Goal: Contribute content

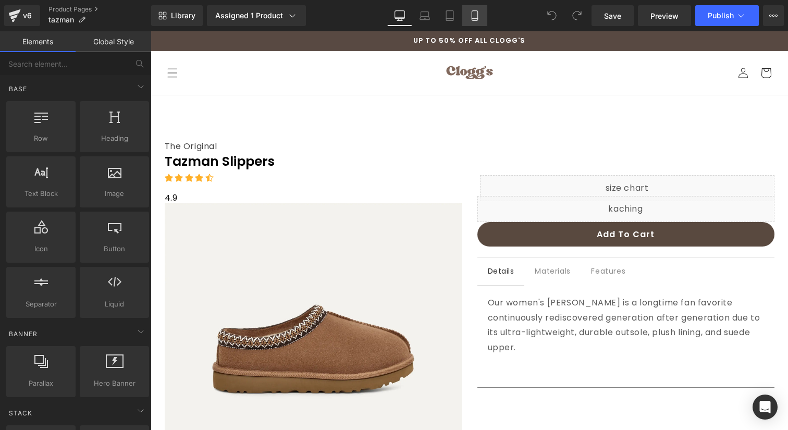
click at [467, 14] on link "Mobile" at bounding box center [474, 15] width 25 height 21
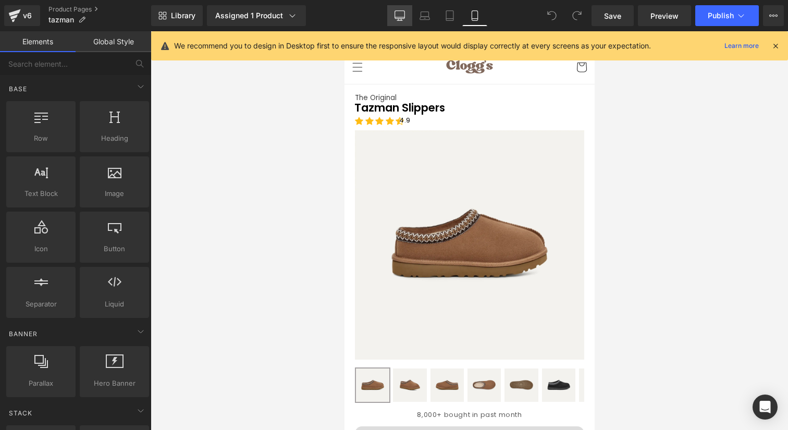
click at [390, 15] on link "Desktop" at bounding box center [399, 15] width 25 height 21
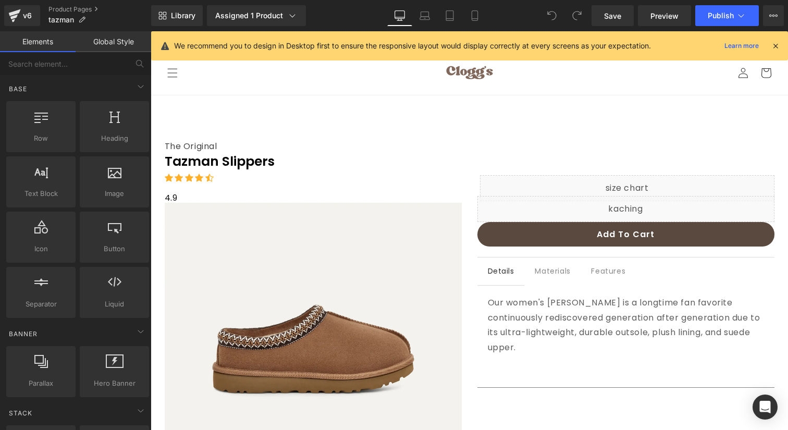
scroll to position [64, 0]
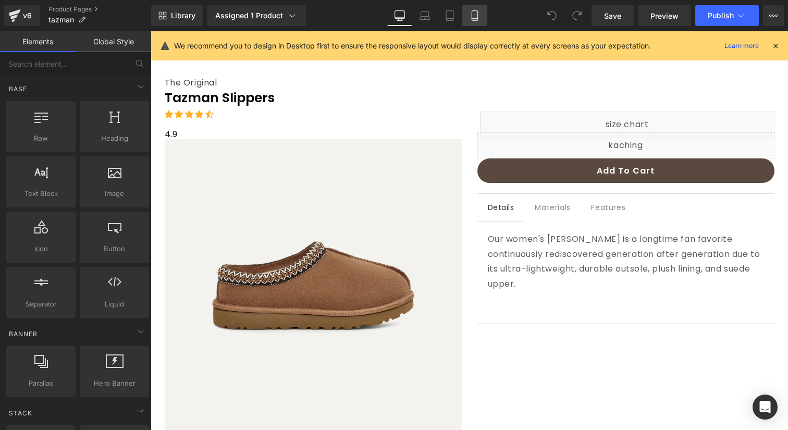
click at [472, 16] on icon at bounding box center [475, 16] width 6 height 10
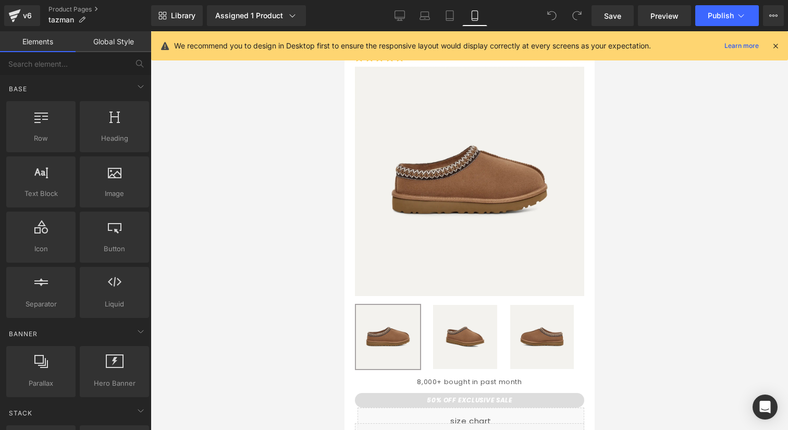
scroll to position [53, 0]
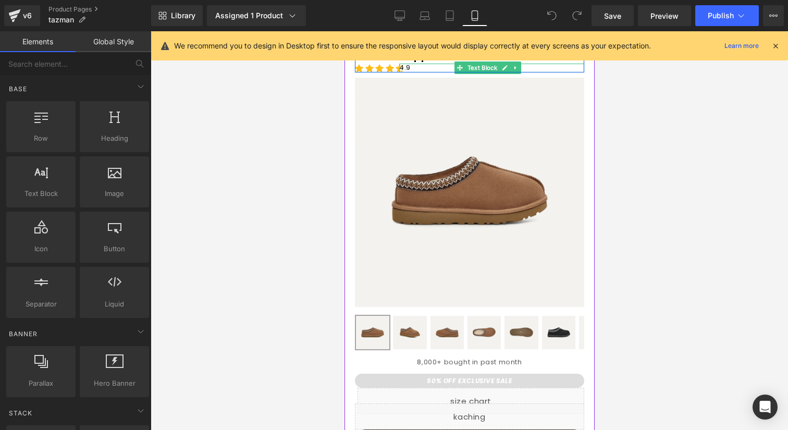
click at [408, 68] on span "4.9" at bounding box center [404, 68] width 11 height 10
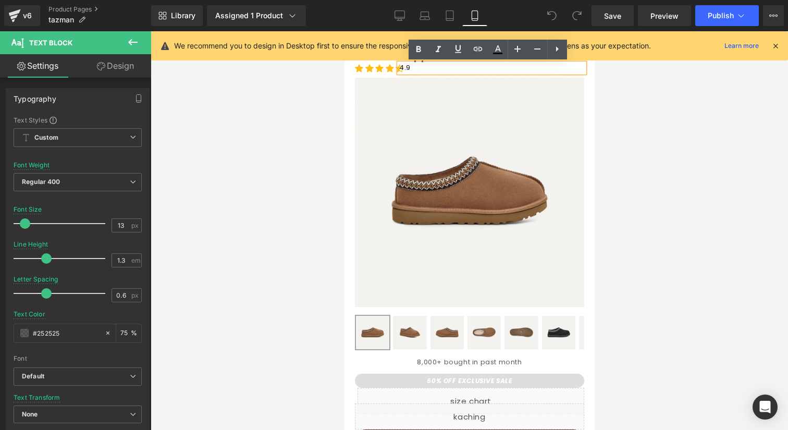
click at [411, 68] on p "4.9" at bounding box center [491, 68] width 185 height 9
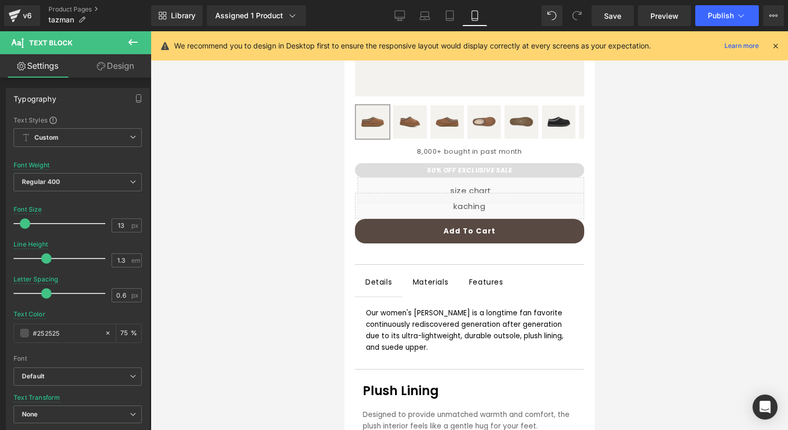
scroll to position [0, 0]
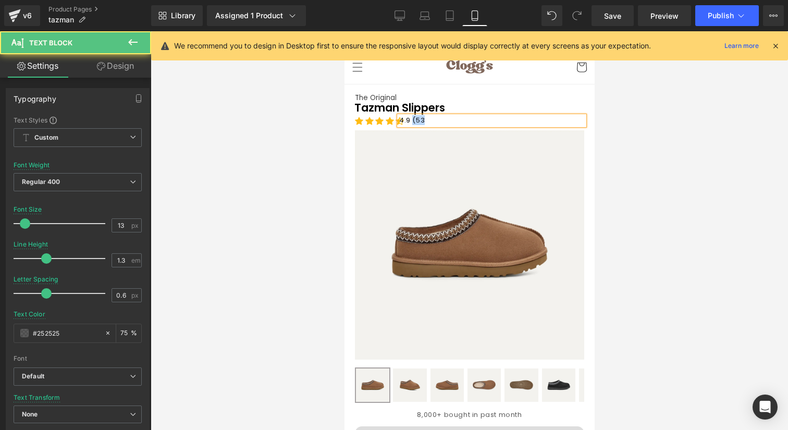
drag, startPoint x: 426, startPoint y: 121, endPoint x: 412, endPoint y: 122, distance: 14.1
click at [412, 122] on p "4.9 (53" at bounding box center [491, 120] width 185 height 9
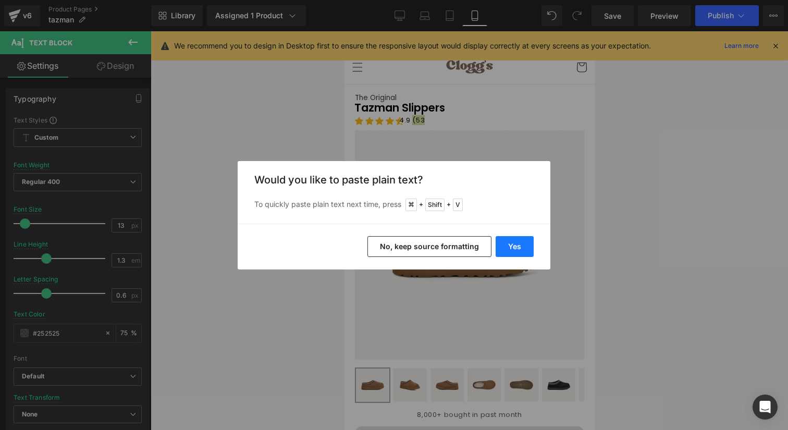
drag, startPoint x: 517, startPoint y: 242, endPoint x: 111, endPoint y: 144, distance: 417.9
click at [517, 242] on button "Yes" at bounding box center [515, 246] width 38 height 21
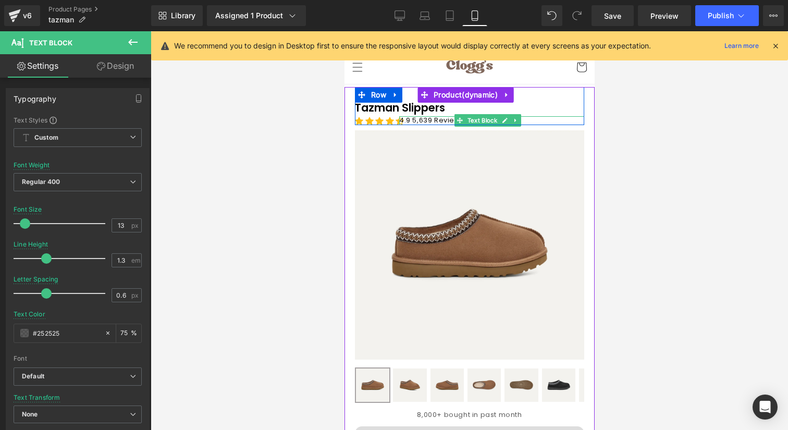
click at [412, 121] on span "4.9 5,639 Reviews" at bounding box center [431, 120] width 65 height 10
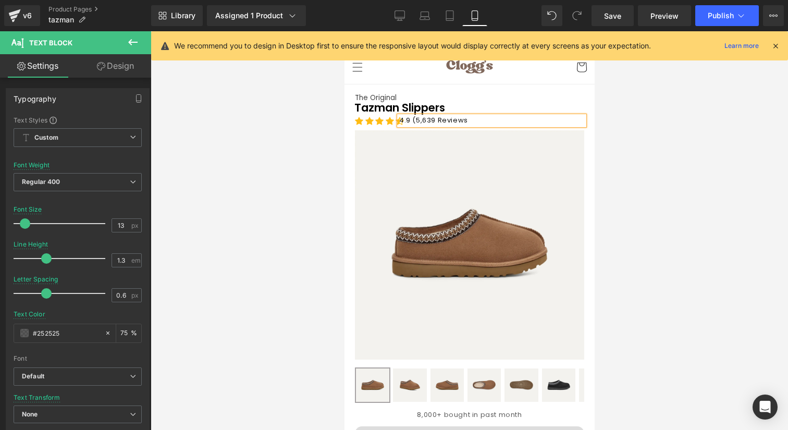
click at [472, 120] on p "4.9 (5,639 Reviews" at bounding box center [491, 120] width 185 height 9
click at [374, 96] on span "The Original" at bounding box center [376, 98] width 42 height 10
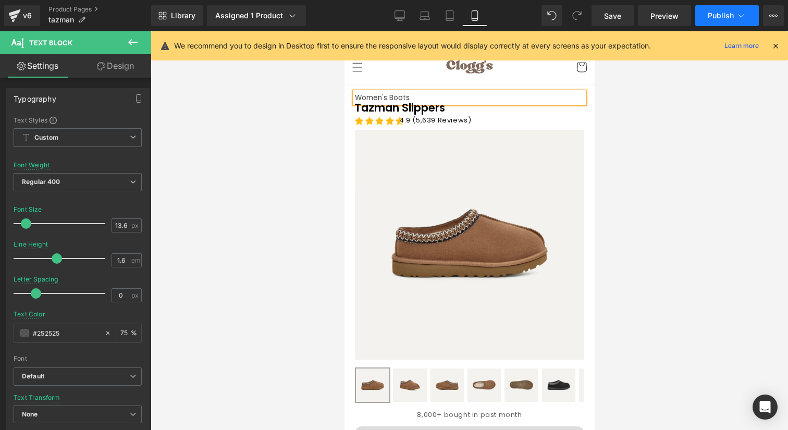
click at [734, 24] on button "Publish" at bounding box center [727, 15] width 64 height 21
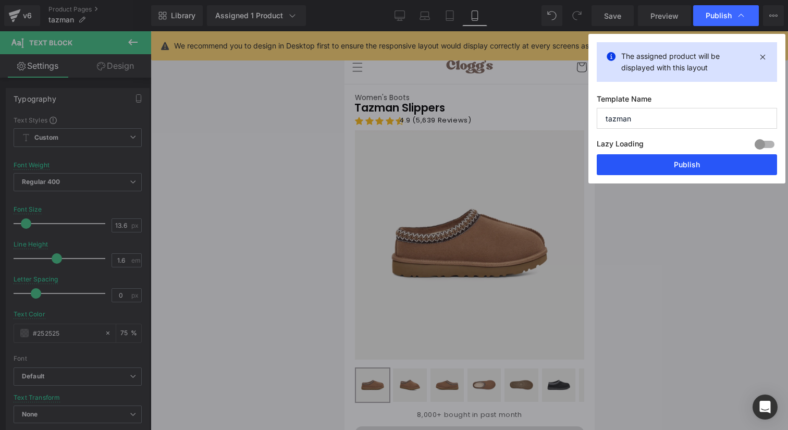
click at [723, 170] on button "Publish" at bounding box center [687, 164] width 180 height 21
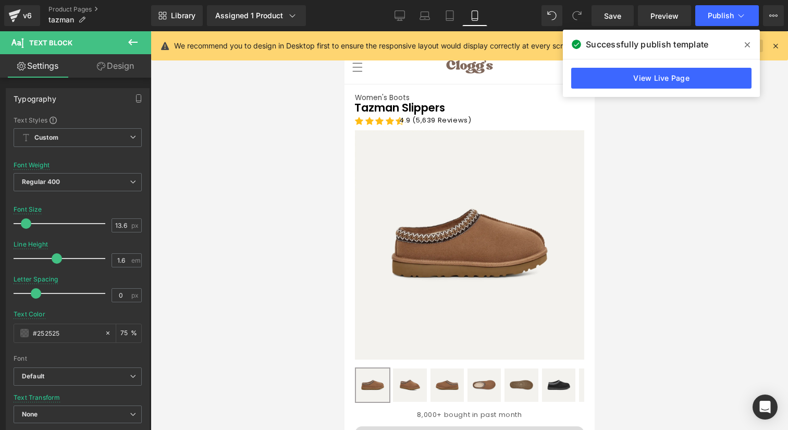
click at [745, 46] on icon at bounding box center [747, 44] width 5 height 5
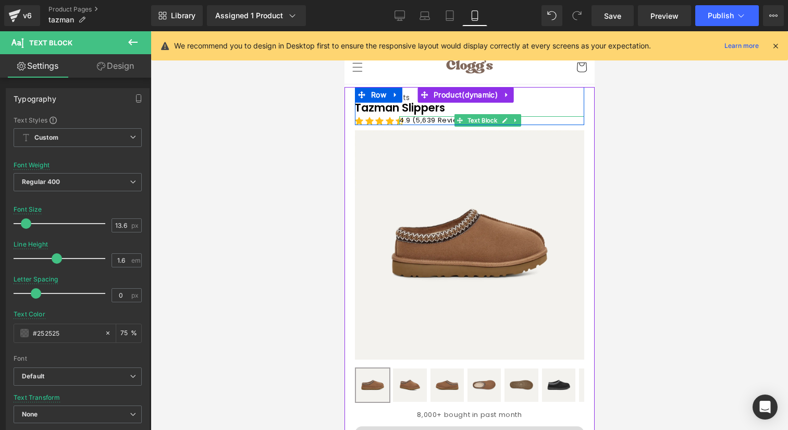
click at [422, 120] on span "4.9 (5,639 Reviews)" at bounding box center [435, 120] width 72 height 10
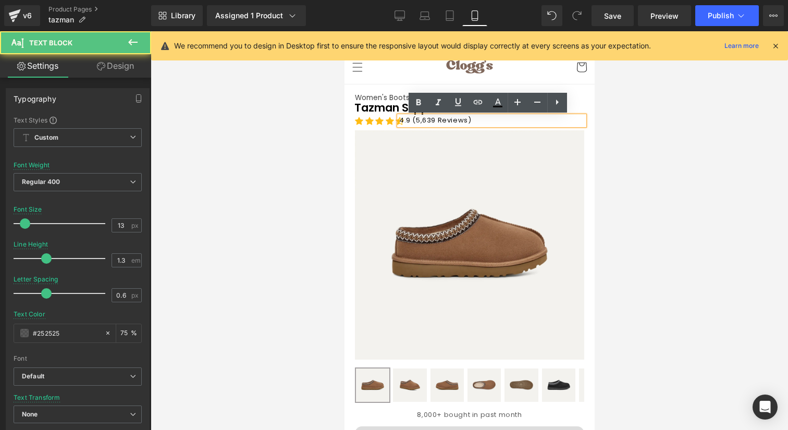
click at [418, 122] on span "4.9 (5,639 Reviews)" at bounding box center [435, 120] width 72 height 10
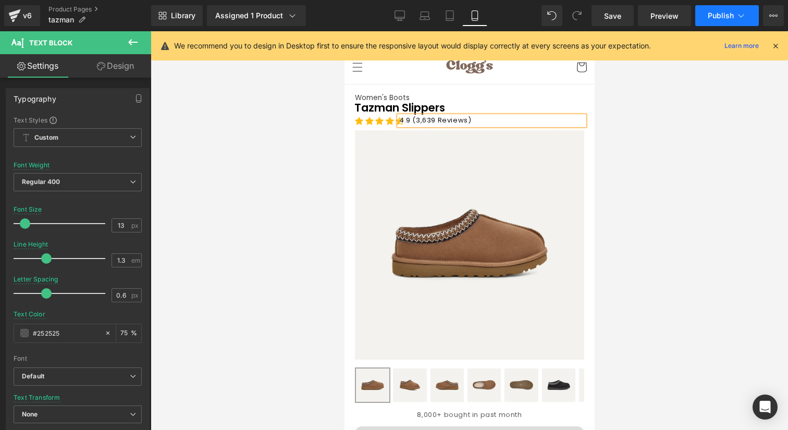
click at [711, 8] on button "Publish" at bounding box center [727, 15] width 64 height 21
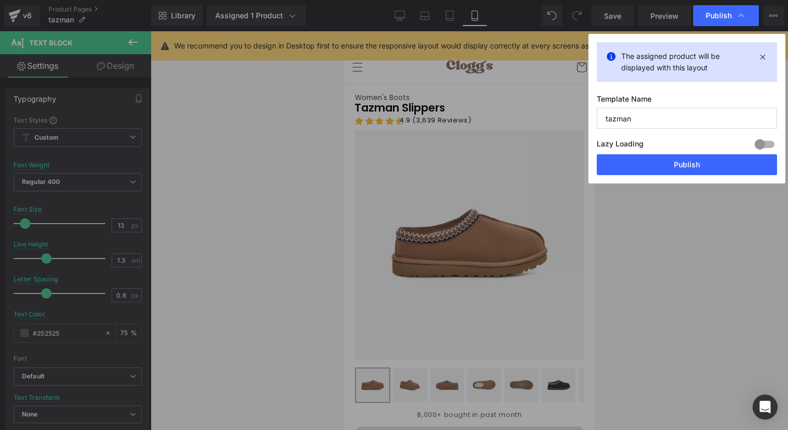
drag, startPoint x: 874, startPoint y: 107, endPoint x: 530, endPoint y: 76, distance: 345.6
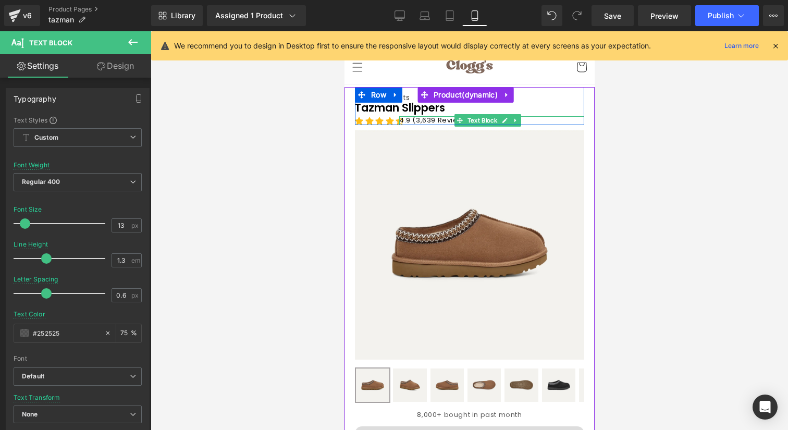
click at [429, 120] on span "4.9 (3,639 Reviews)" at bounding box center [435, 120] width 72 height 10
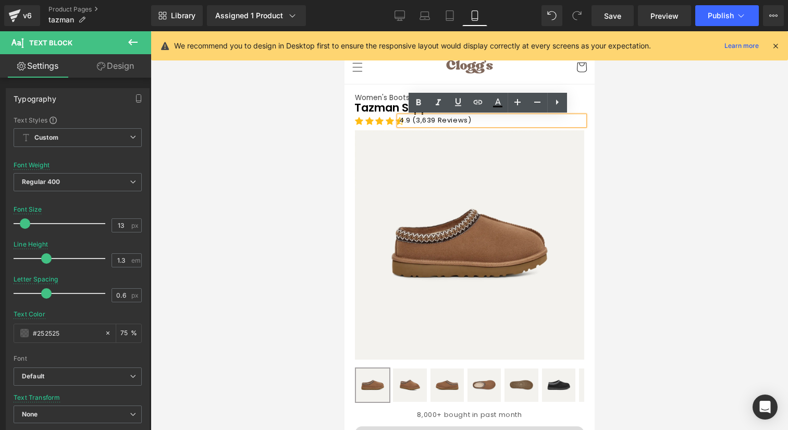
click at [433, 120] on span "4.9 (3,639 Reviews)" at bounding box center [435, 120] width 72 height 10
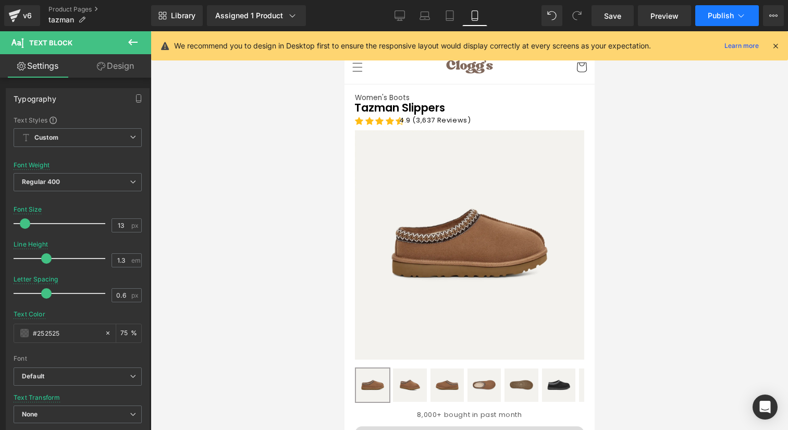
click at [725, 15] on span "Publish" at bounding box center [721, 15] width 26 height 8
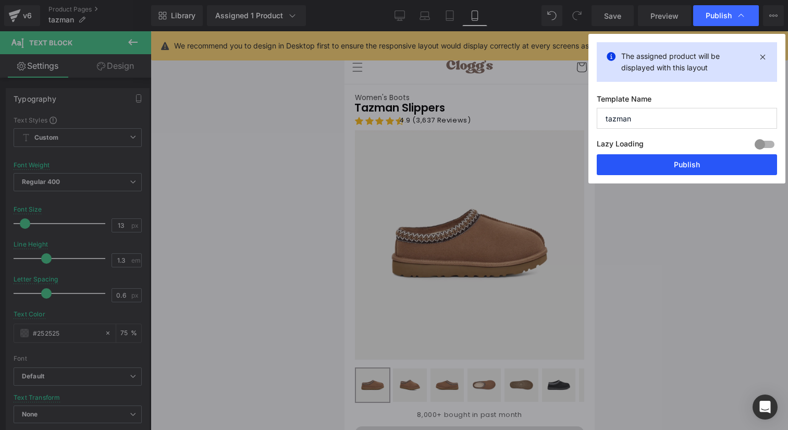
click at [695, 162] on button "Publish" at bounding box center [687, 164] width 180 height 21
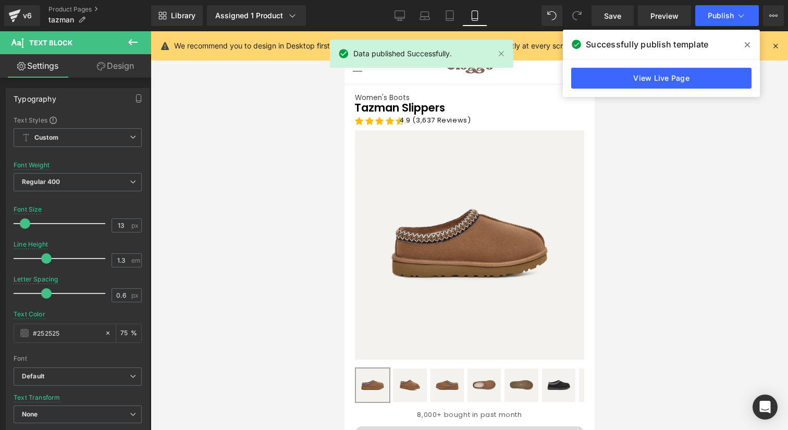
click at [748, 40] on span at bounding box center [747, 44] width 17 height 17
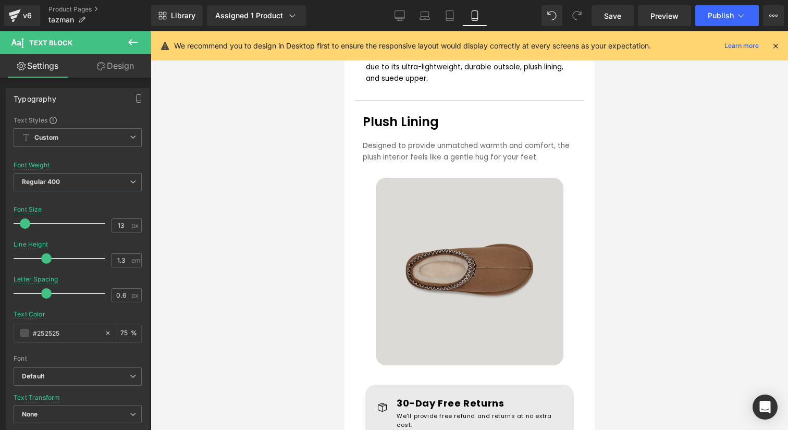
scroll to position [169, 0]
